Goal: Find specific page/section: Find specific page/section

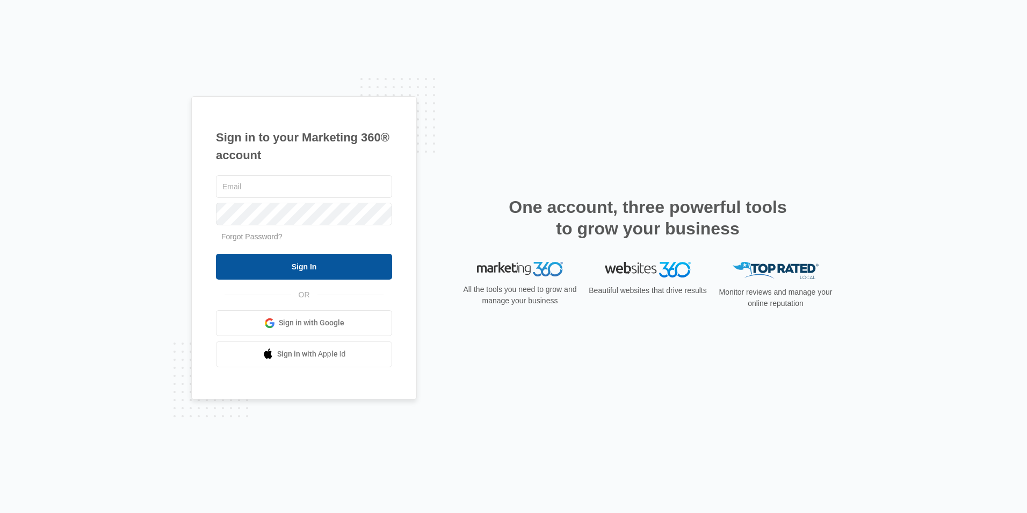
type input "[EMAIL_ADDRESS][DOMAIN_NAME]"
click at [285, 270] on input "Sign In" at bounding box center [304, 267] width 176 height 26
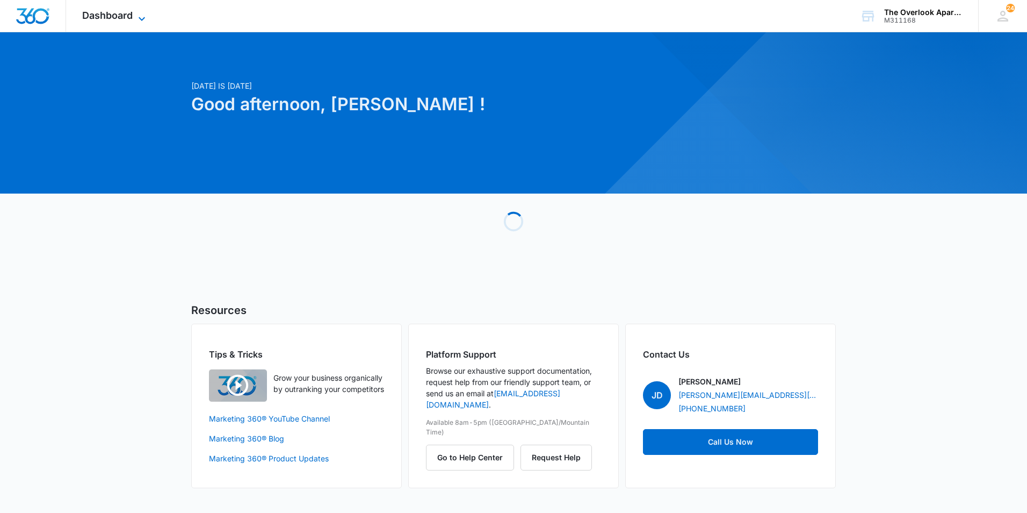
click at [104, 20] on span "Dashboard" at bounding box center [107, 15] width 51 height 11
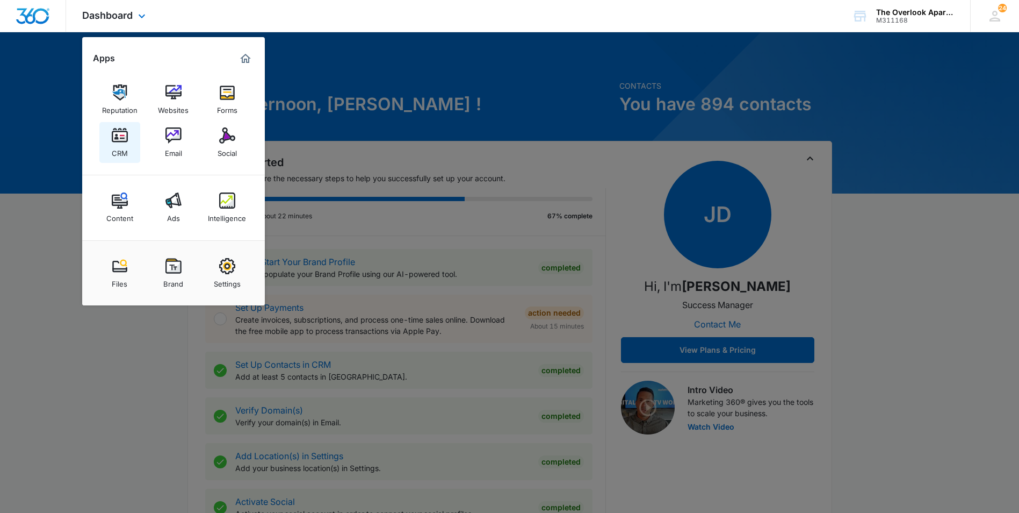
click at [106, 149] on link "CRM" at bounding box center [119, 142] width 41 height 41
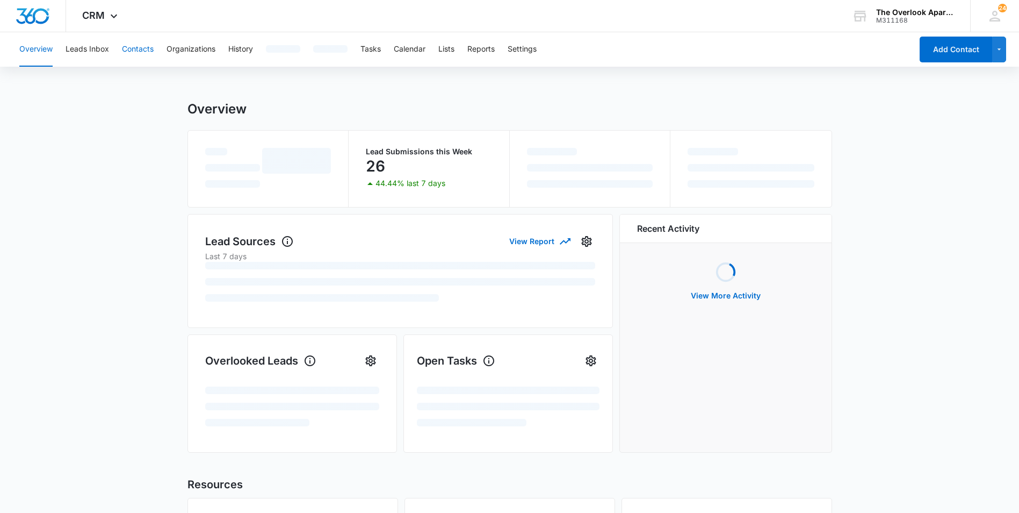
click at [144, 48] on button "Contacts" at bounding box center [138, 49] width 32 height 34
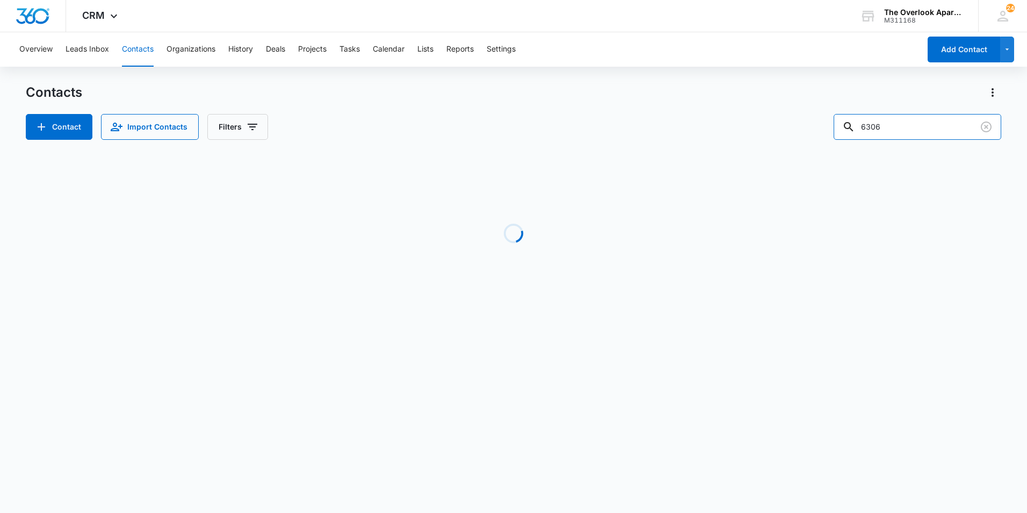
drag, startPoint x: 923, startPoint y: 123, endPoint x: 799, endPoint y: 120, distance: 124.1
click at [805, 123] on div "Contact Import Contacts Filters 6306" at bounding box center [514, 127] width 976 height 26
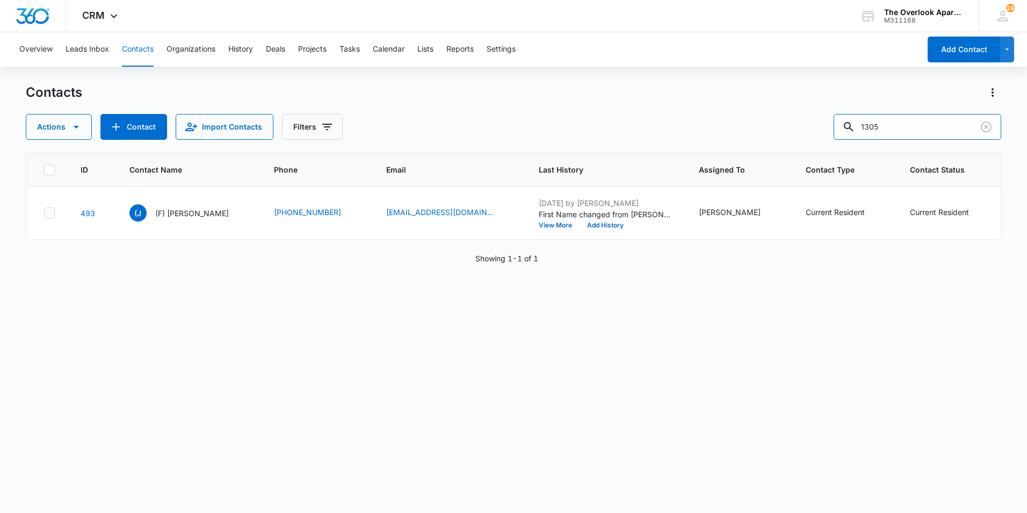
type input "1305"
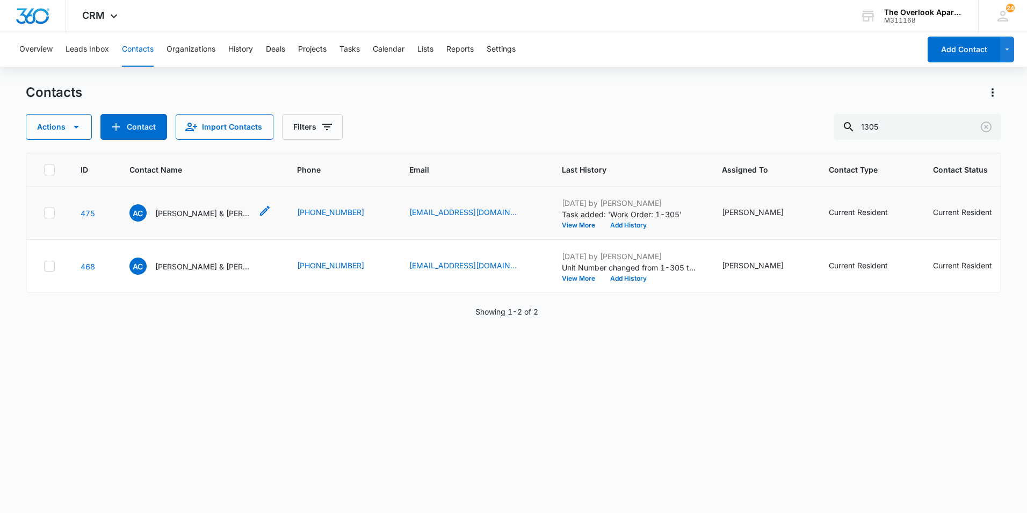
click at [204, 207] on p "Adam Crittenden & Tonya Masztaler" at bounding box center [203, 212] width 97 height 11
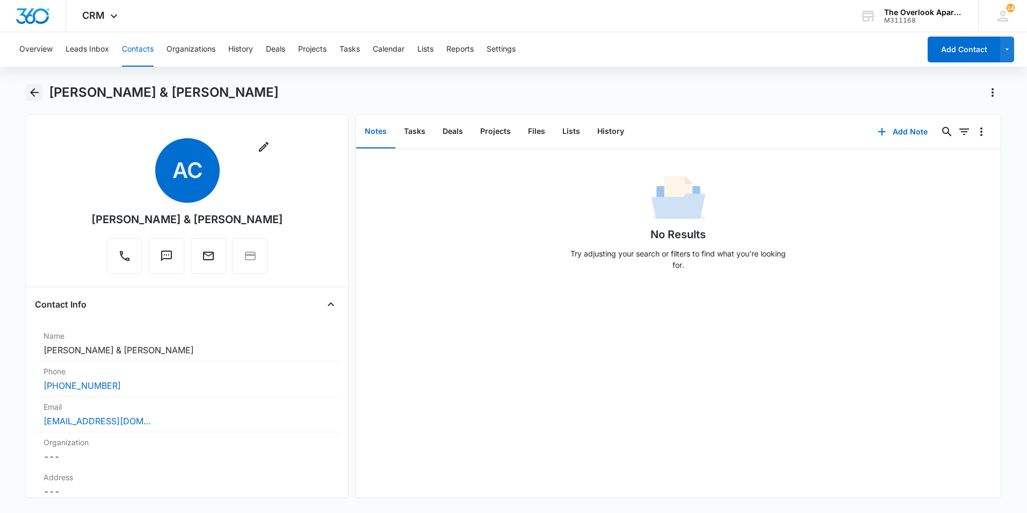
click at [28, 96] on icon "Back" at bounding box center [34, 92] width 13 height 13
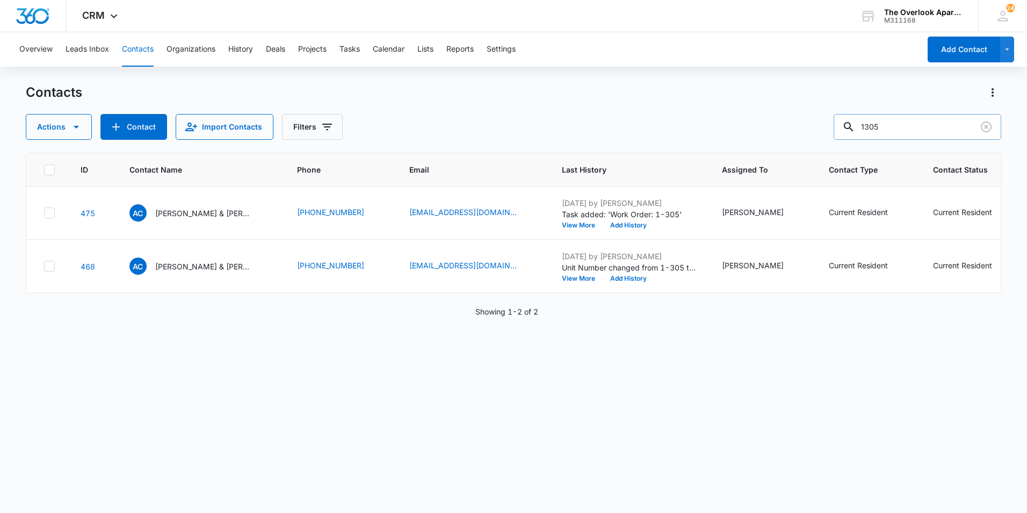
drag, startPoint x: 893, startPoint y: 128, endPoint x: 846, endPoint y: 127, distance: 46.8
click at [846, 128] on input "1305" at bounding box center [918, 127] width 168 height 26
type input "2101"
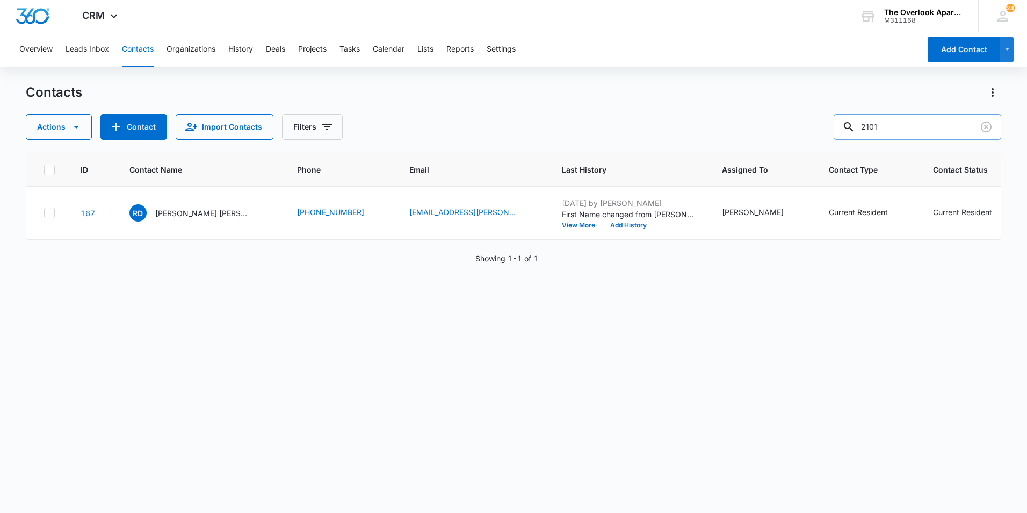
click at [877, 124] on input "2101" at bounding box center [918, 127] width 168 height 26
drag, startPoint x: 907, startPoint y: 125, endPoint x: 817, endPoint y: 126, distance: 90.3
click at [817, 126] on div "Actions Contact Import Contacts Filters 2101" at bounding box center [514, 127] width 976 height 26
click at [912, 123] on input "text" at bounding box center [926, 127] width 152 height 26
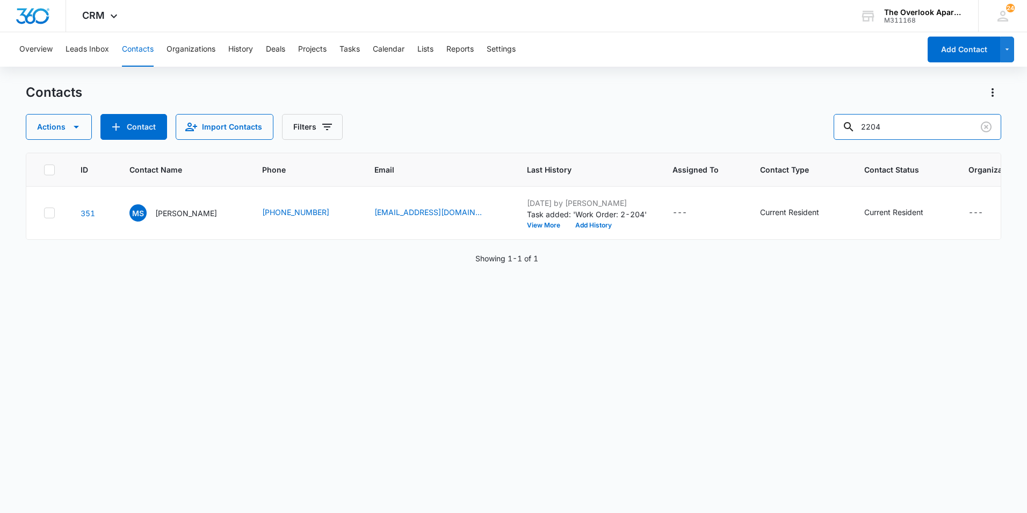
drag, startPoint x: 906, startPoint y: 125, endPoint x: 778, endPoint y: 126, distance: 127.9
click at [780, 126] on div "Actions Contact Import Contacts Filters 2204" at bounding box center [514, 127] width 976 height 26
type input "1208"
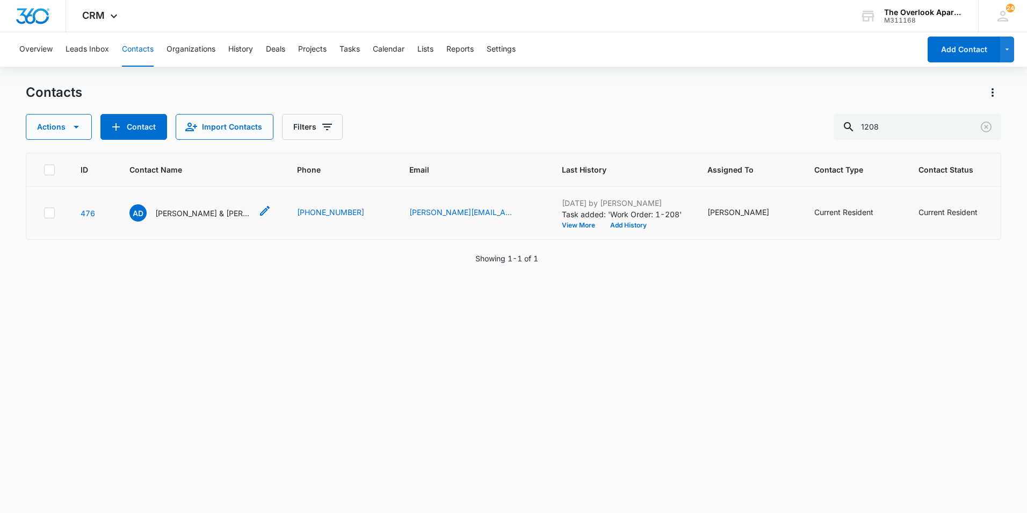
click at [221, 209] on p "Ashley Dibble & Steven Scribner" at bounding box center [203, 212] width 97 height 11
